Goal: Task Accomplishment & Management: Manage account settings

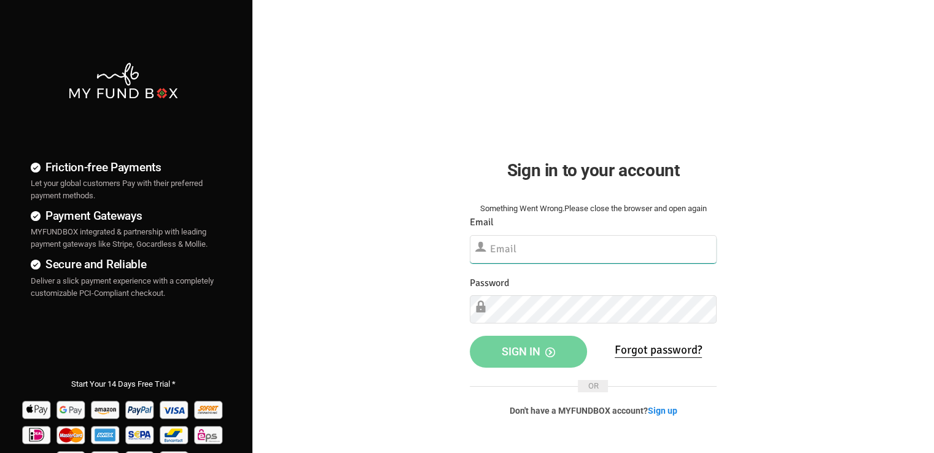
click at [543, 243] on input "text" at bounding box center [593, 249] width 247 height 28
paste input "[EMAIL_ADDRESS][DOMAIN_NAME]"
type input "[EMAIL_ADDRESS][DOMAIN_NAME]"
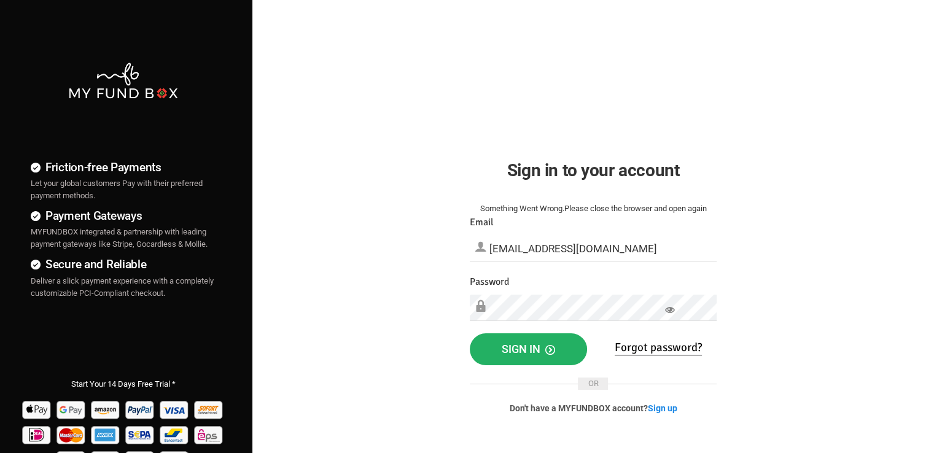
click at [532, 344] on span "Sign in" at bounding box center [528, 349] width 53 height 13
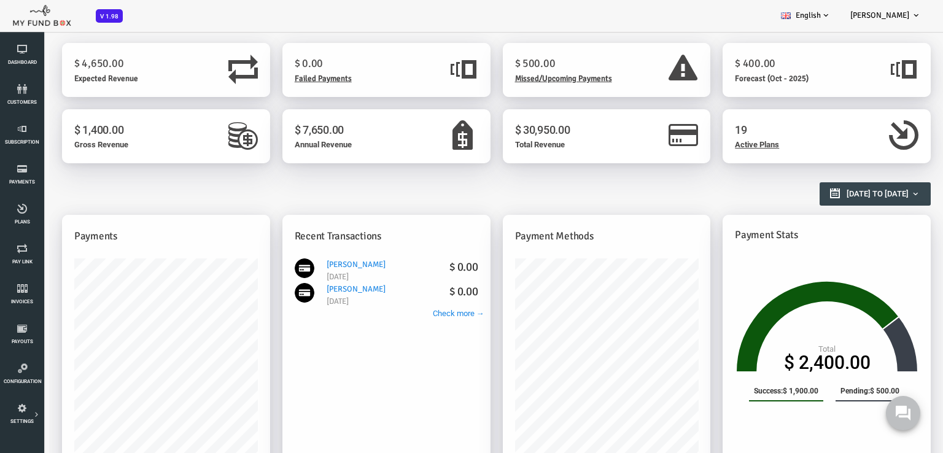
click at [473, 9] on div "BID OBID Orphan GID [GEOGRAPHIC_DATA] Payment Status Partner OID Subscription C…" at bounding box center [465, 16] width 931 height 32
click at [506, 80] on span "Missed/Upcoming Payments" at bounding box center [526, 79] width 97 height 10
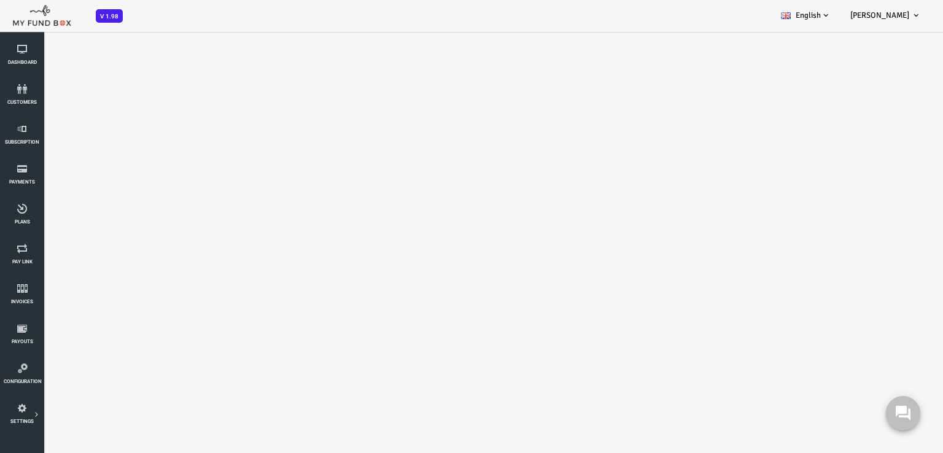
select select "100"
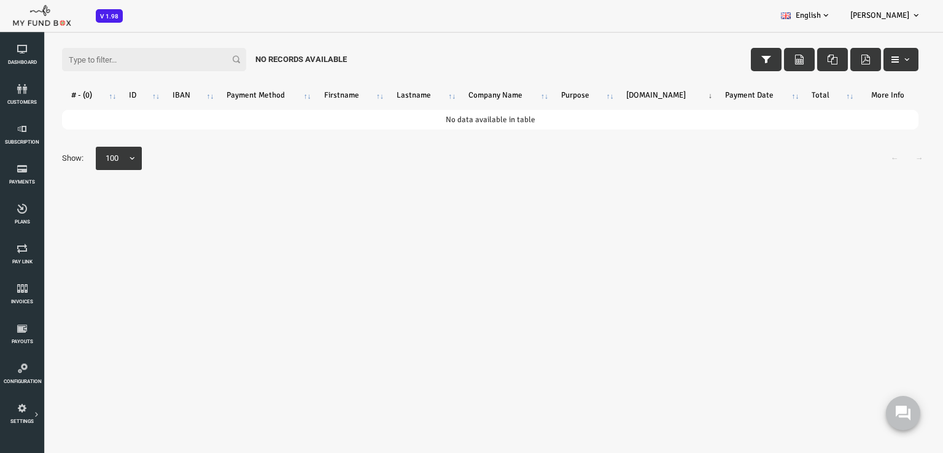
scroll to position [34, 0]
click at [40, 59] on link "Dashboard" at bounding box center [22, 55] width 37 height 39
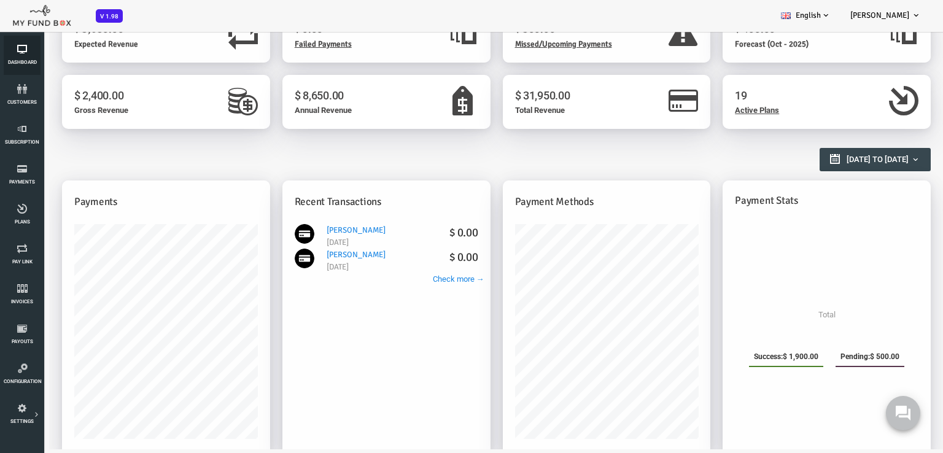
scroll to position [0, 0]
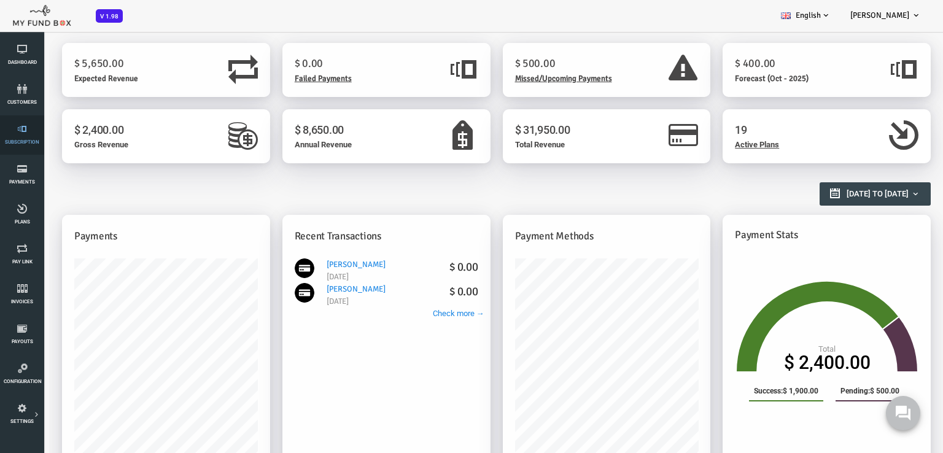
click at [25, 135] on link "Subscription" at bounding box center [22, 134] width 37 height 39
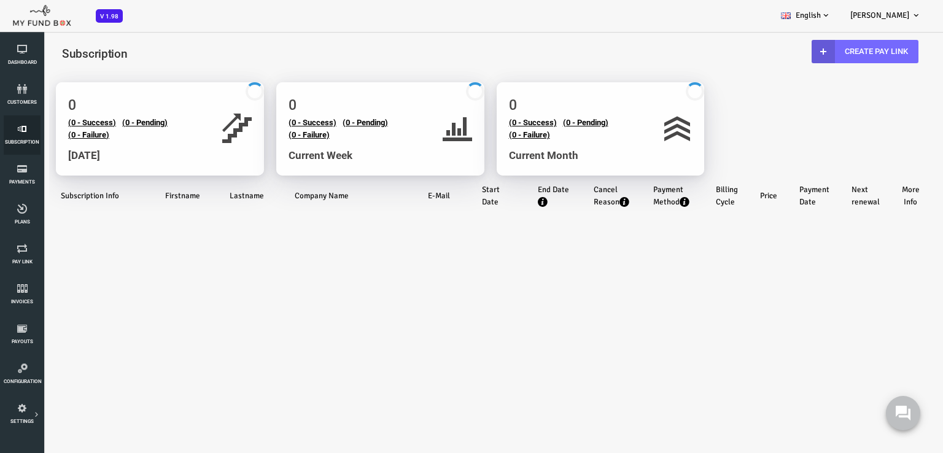
select select "100"
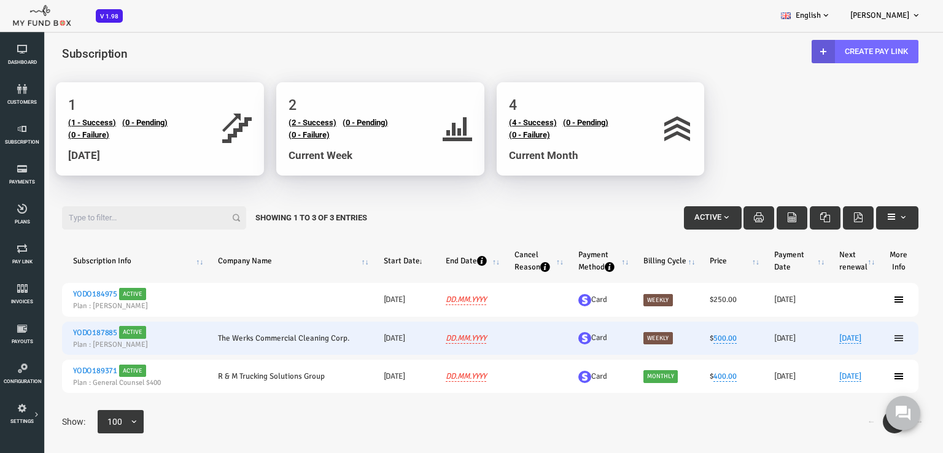
click at [859, 338] on icon at bounding box center [862, 338] width 10 height 10
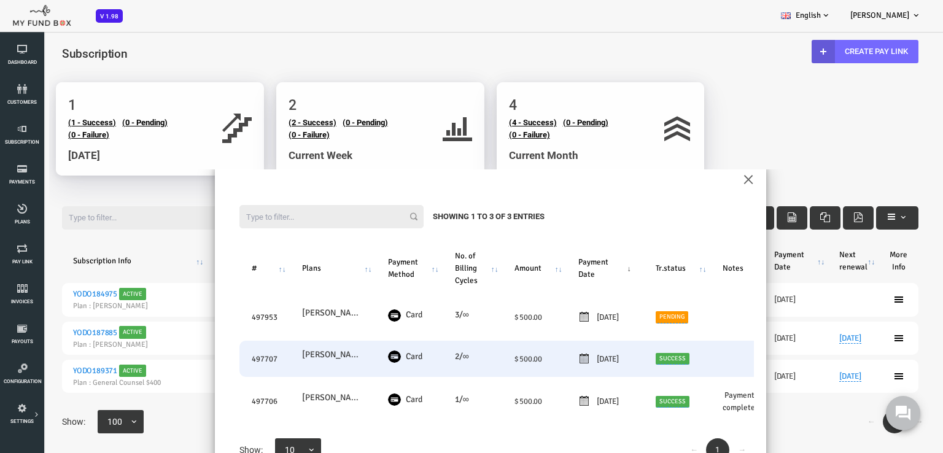
scroll to position [49, 0]
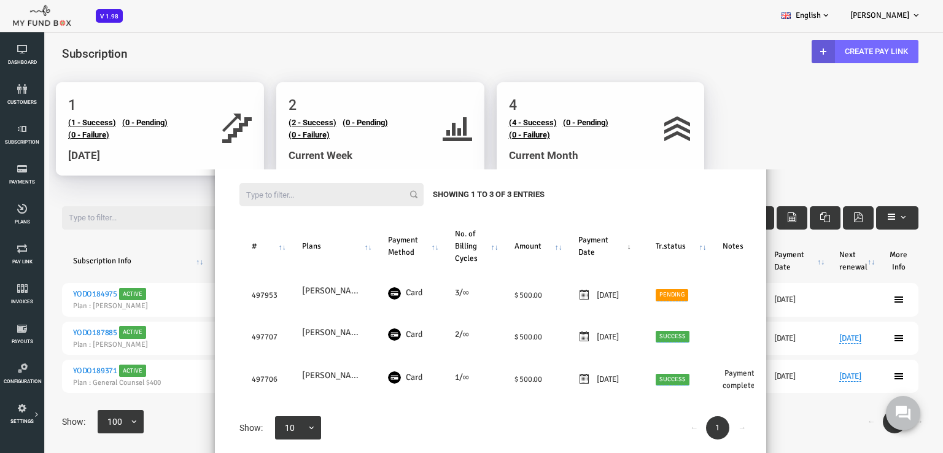
click at [790, 152] on body "Subscriber not found Beneficiary Not Found Partner Not Found!!!! Please Fill ou…" at bounding box center [453, 263] width 906 height 453
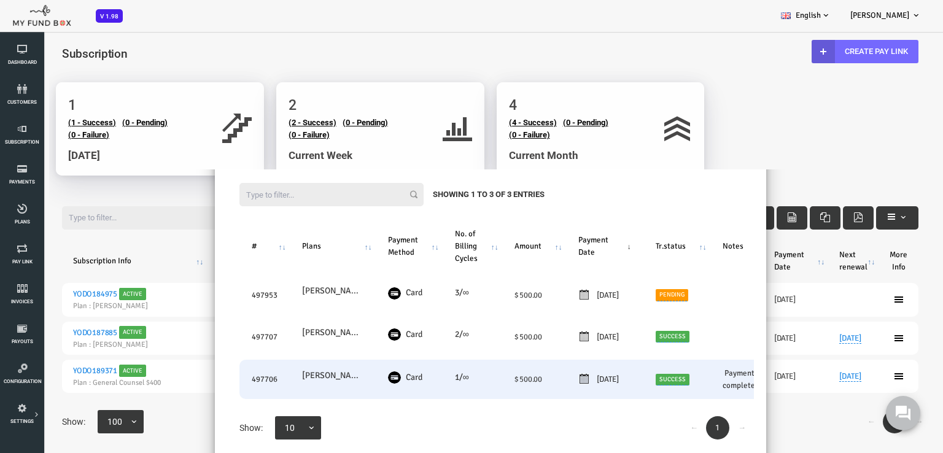
scroll to position [34, 0]
